Goal: Information Seeking & Learning: Learn about a topic

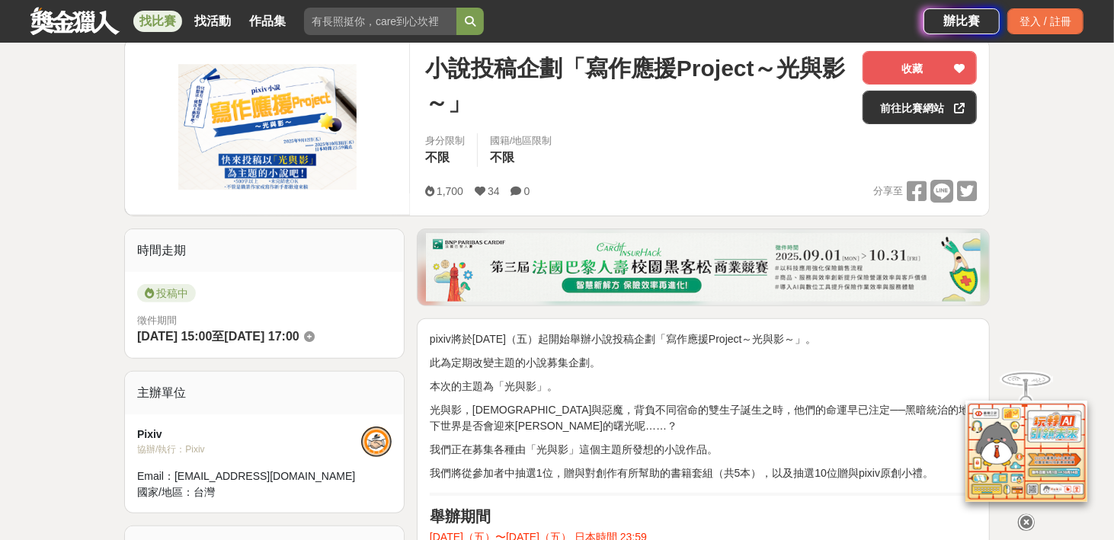
scroll to position [203, 0]
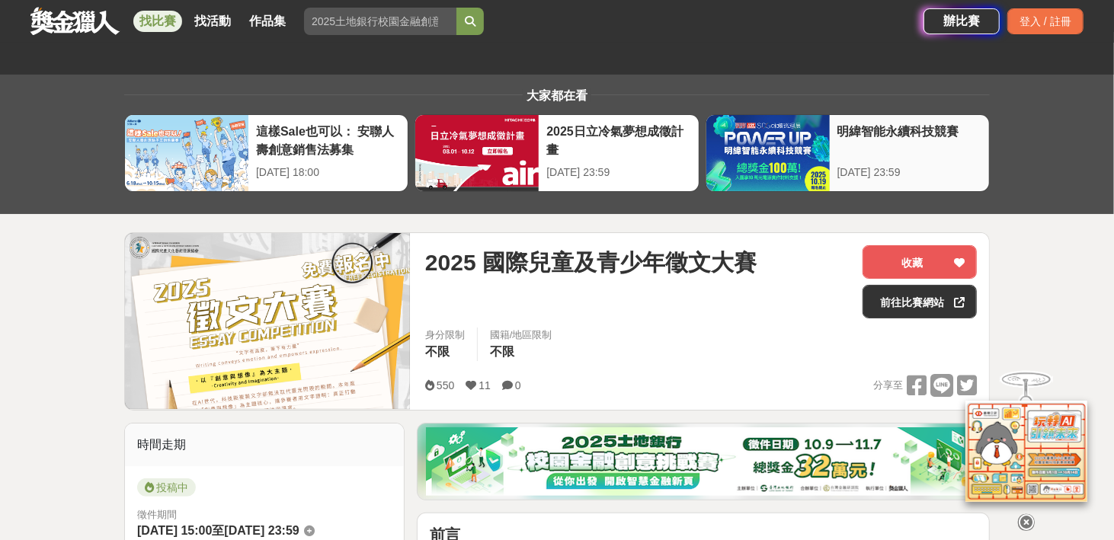
scroll to position [203, 0]
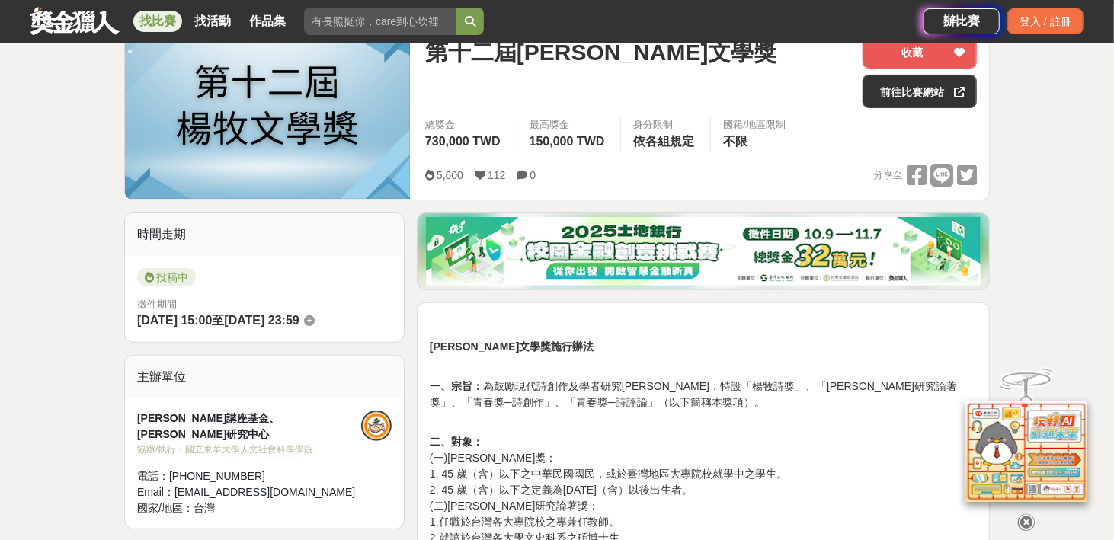
scroll to position [203, 0]
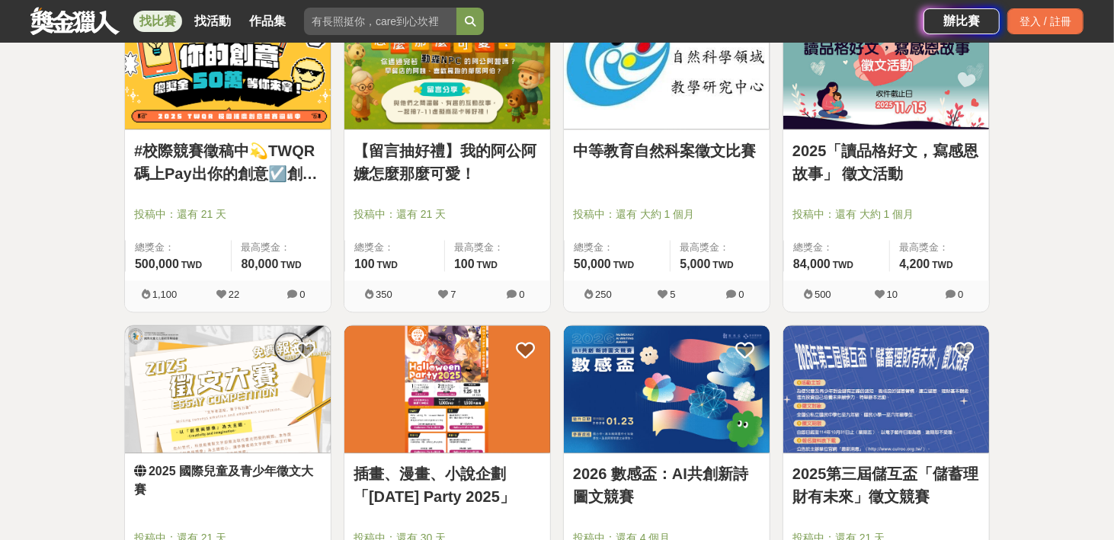
scroll to position [1829, 0]
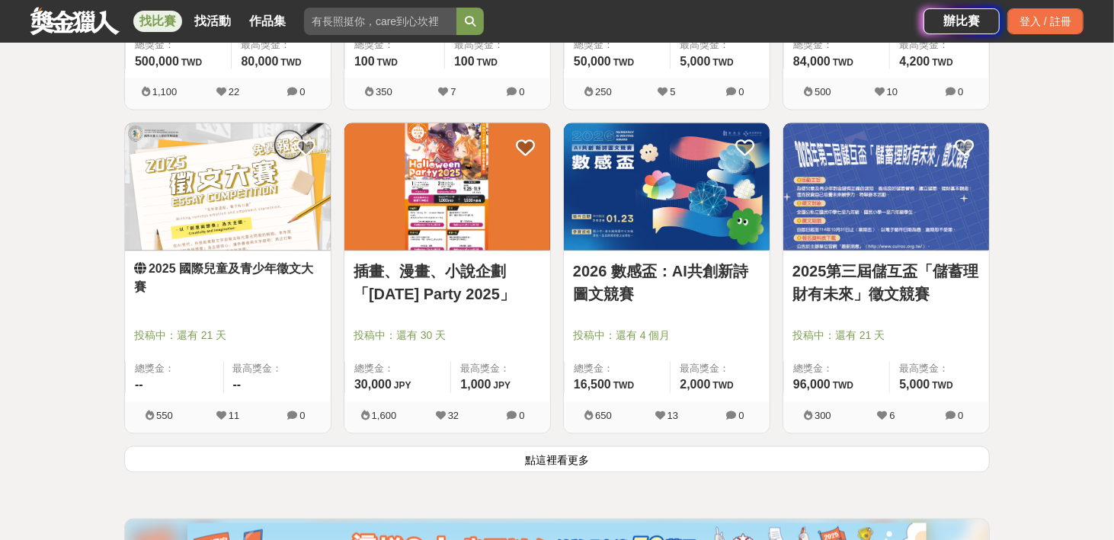
click at [542, 457] on button "點這裡看更多" at bounding box center [557, 459] width 866 height 27
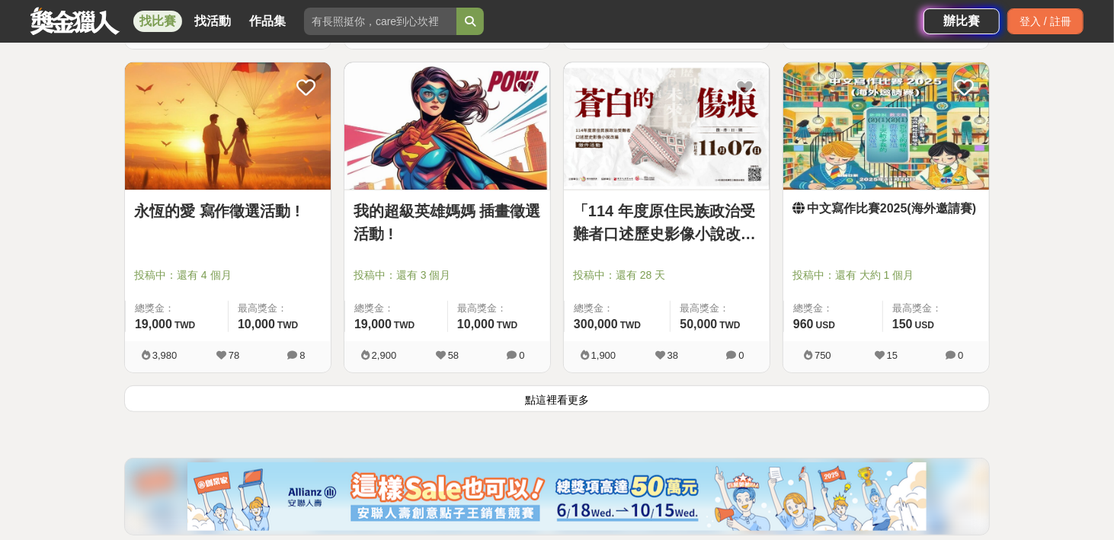
scroll to position [3862, 0]
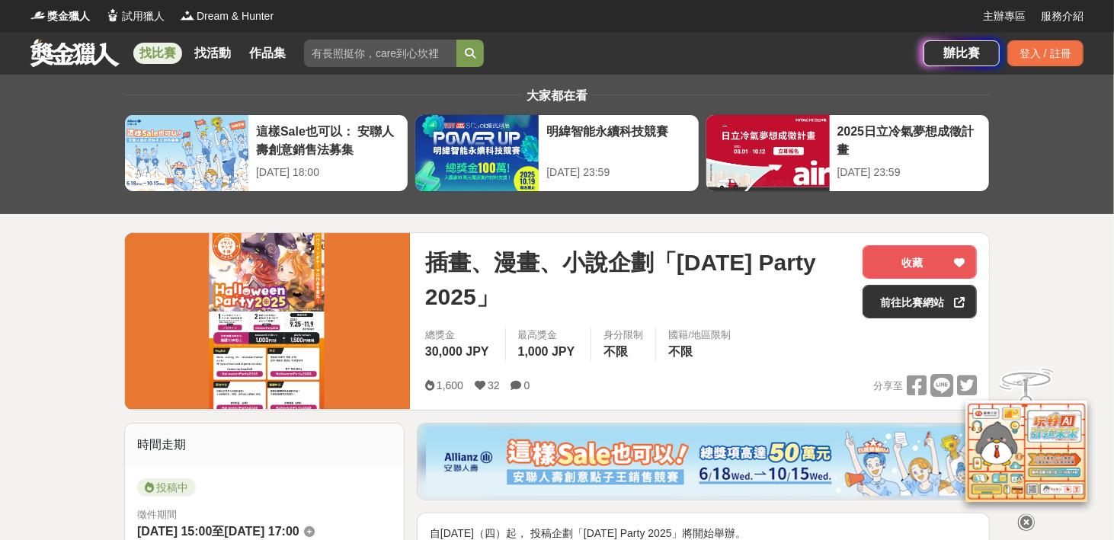
click at [899, 76] on div "大家都在看 這樣Sale也可以： 安聯人壽創意銷售法募集 [DATE] 18:00 明緯智能永續科技競賽 [DATE] 23:59 2025日立冷氣夢想成徵計…" at bounding box center [557, 144] width 890 height 139
drag, startPoint x: 887, startPoint y: 2, endPoint x: 855, endPoint y: 274, distance: 274.0
click at [855, 274] on div "收藏 前往比賽網站" at bounding box center [920, 281] width 139 height 73
